Goal: Task Accomplishment & Management: Use online tool/utility

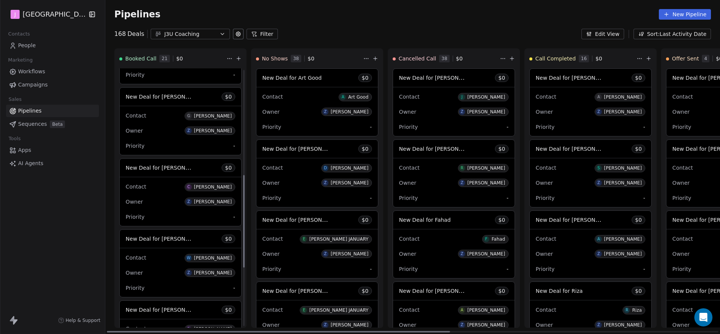
scroll to position [356, 0]
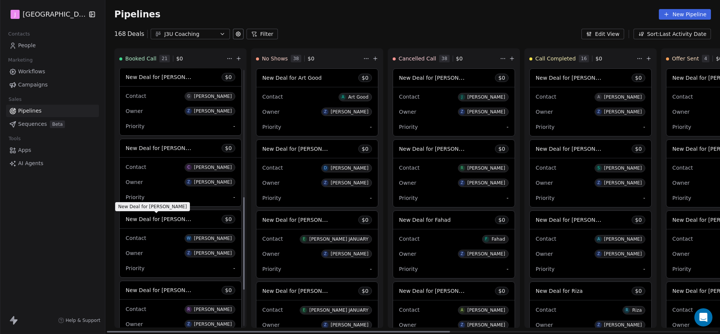
click at [179, 219] on span "New Deal for [PERSON_NAME]" at bounding box center [166, 218] width 80 height 7
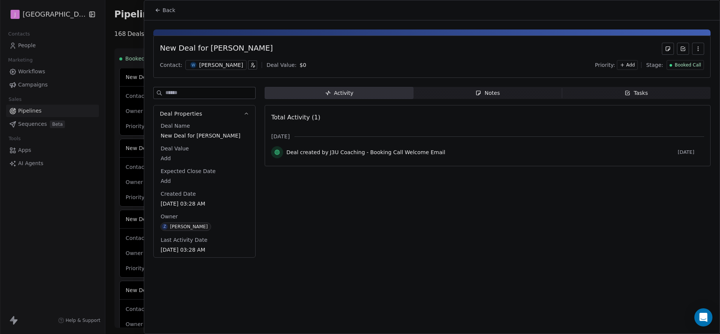
click at [682, 67] on span "Booked Call" at bounding box center [688, 65] width 26 height 6
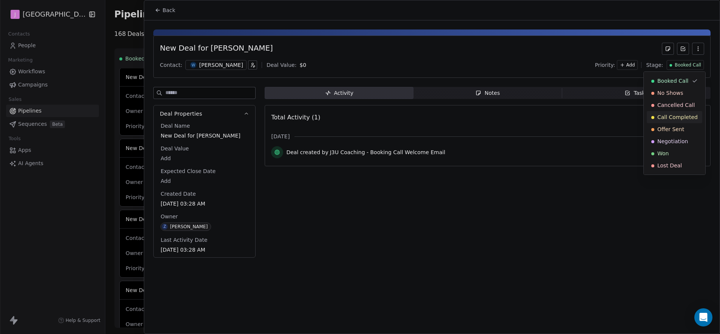
click at [683, 114] on span "Call Completed" at bounding box center [678, 117] width 40 height 8
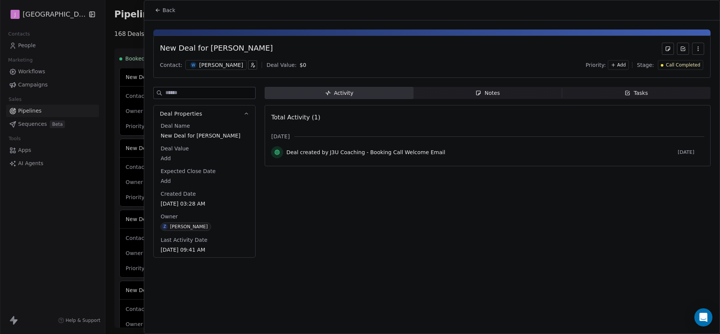
click at [163, 10] on span "Back" at bounding box center [168, 10] width 13 height 8
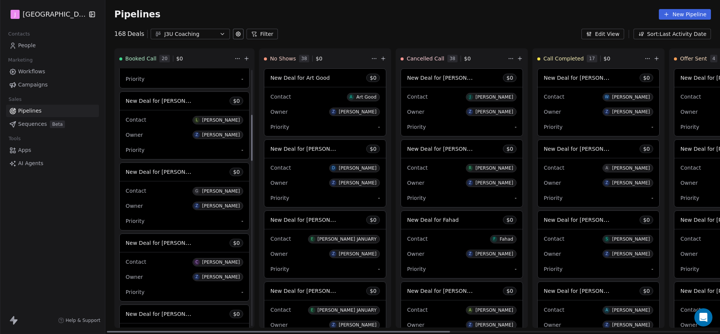
scroll to position [312, 0]
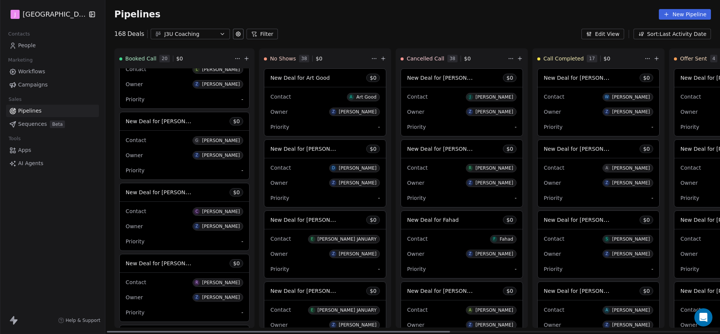
click at [178, 193] on span "New Deal for [PERSON_NAME]" at bounding box center [166, 192] width 80 height 7
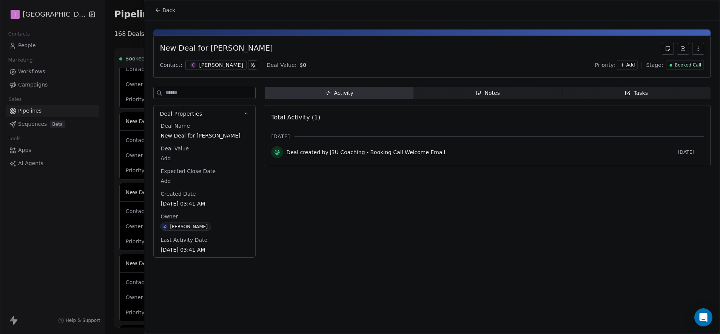
click at [677, 68] on div "Booked Call" at bounding box center [685, 65] width 37 height 10
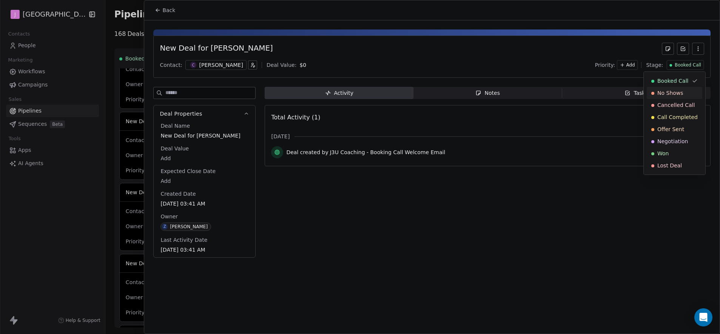
click at [670, 94] on span "No Shows" at bounding box center [671, 93] width 26 height 8
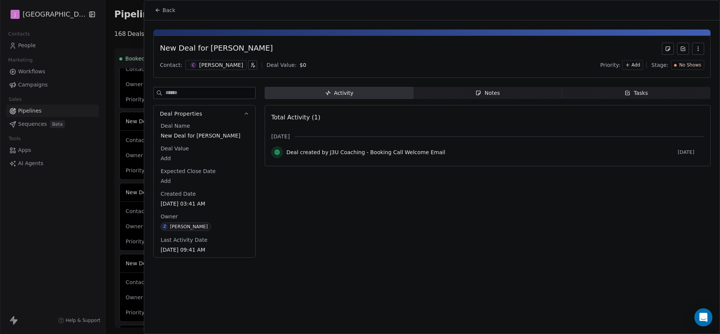
click at [162, 19] on div "Back" at bounding box center [432, 10] width 576 height 20
click at [165, 11] on span "Back" at bounding box center [168, 10] width 13 height 8
